Goal: Task Accomplishment & Management: Manage account settings

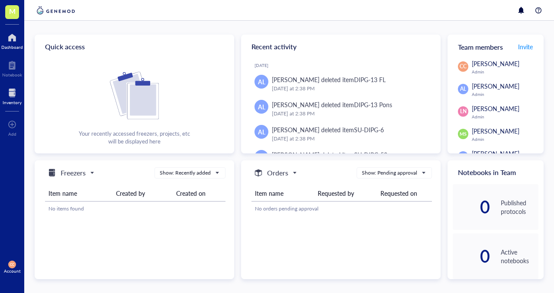
click at [9, 98] on div at bounding box center [12, 93] width 19 height 14
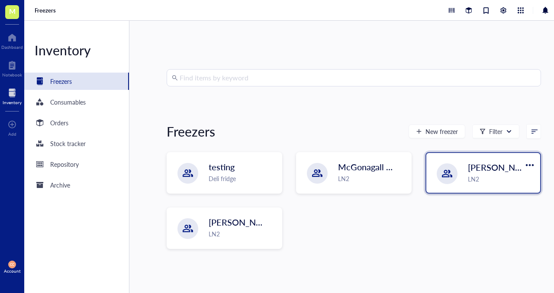
click at [490, 175] on div "LN2" at bounding box center [501, 179] width 67 height 10
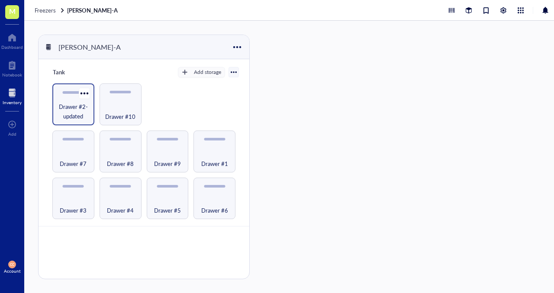
click at [72, 110] on span "Drawer #2-updated" at bounding box center [73, 111] width 33 height 19
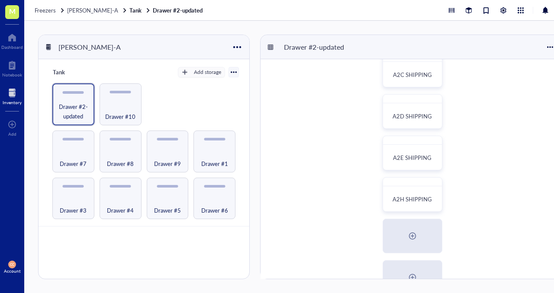
scroll to position [103, 0]
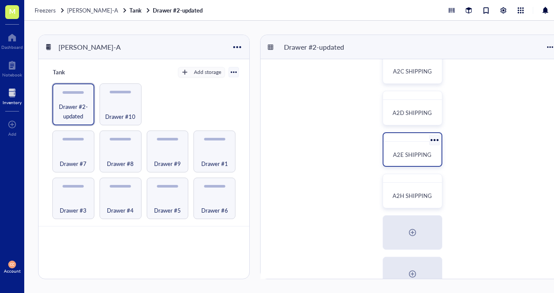
click at [409, 157] on span "A2E SHIPPING" at bounding box center [412, 155] width 39 height 8
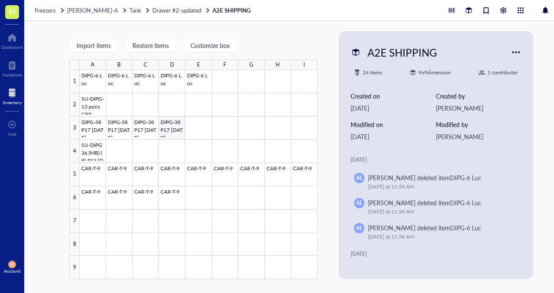
click at [171, 134] on div at bounding box center [199, 174] width 238 height 209
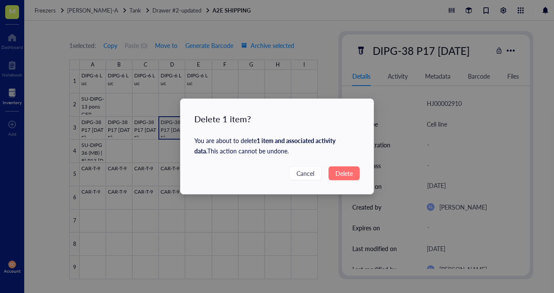
click at [347, 172] on span "Delete" at bounding box center [343, 174] width 17 height 10
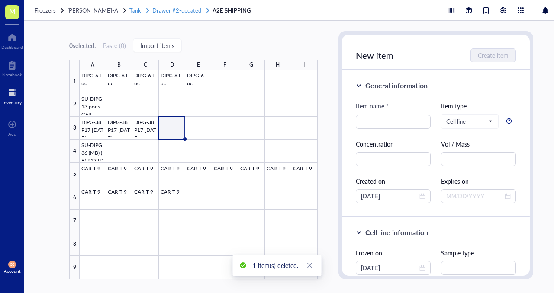
click at [164, 13] on span "Drawer #2-updated" at bounding box center [176, 10] width 49 height 8
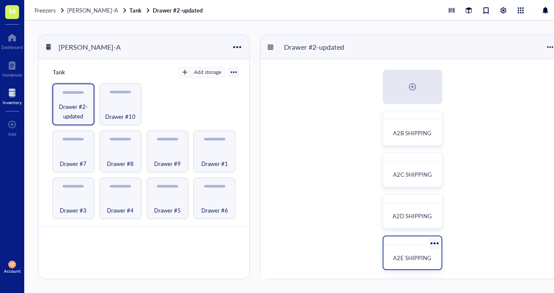
click at [410, 261] on span "A2E SHIPPING" at bounding box center [412, 258] width 39 height 8
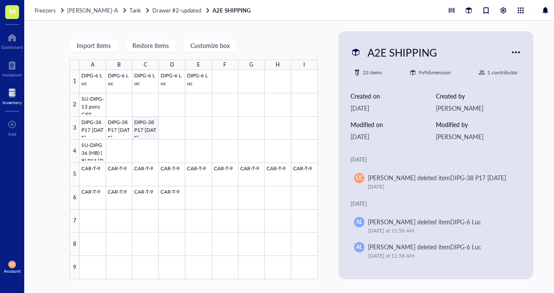
click at [151, 129] on div at bounding box center [199, 174] width 238 height 209
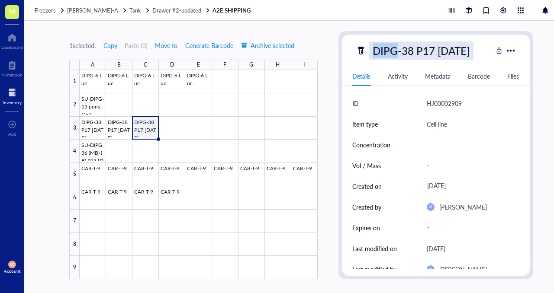
copy div "DIPG"
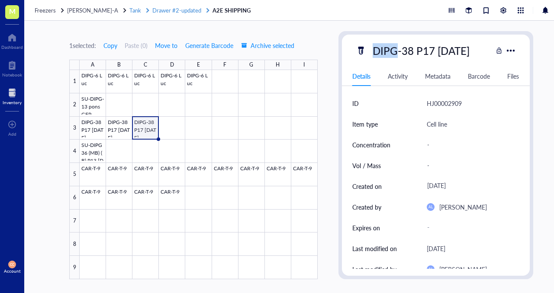
click at [164, 10] on span "Drawer #2-updated" at bounding box center [176, 10] width 49 height 8
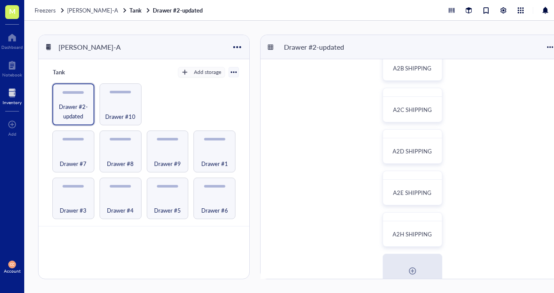
scroll to position [66, 0]
click at [407, 115] on div "A2C SHIPPING" at bounding box center [412, 109] width 51 height 19
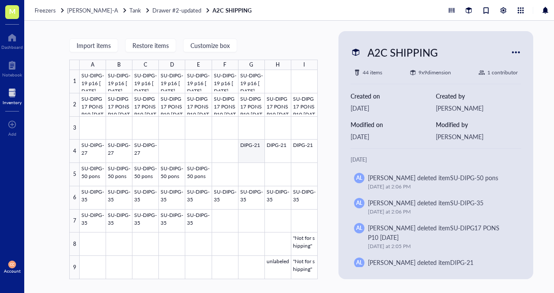
click at [245, 156] on div at bounding box center [199, 174] width 238 height 209
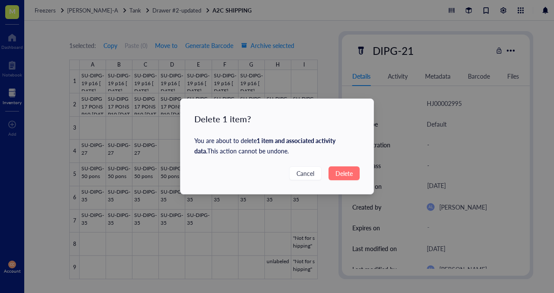
click at [348, 171] on span "Delete" at bounding box center [343, 174] width 17 height 10
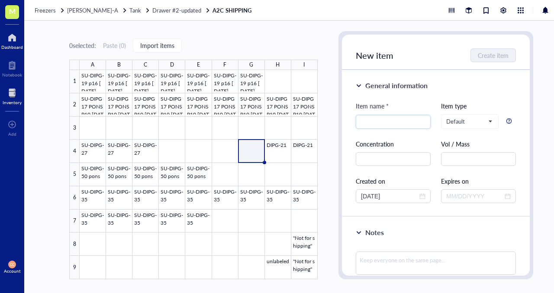
click at [11, 40] on div at bounding box center [12, 38] width 22 height 14
